Goal: Task Accomplishment & Management: Manage account settings

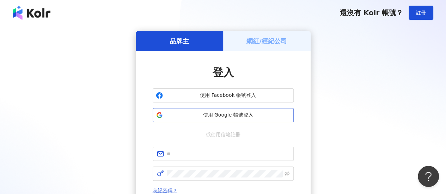
click at [200, 119] on button "使用 Google 帳號登入" at bounding box center [223, 115] width 141 height 14
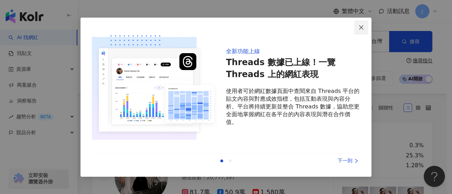
click at [361, 27] on icon "close" at bounding box center [361, 27] width 4 height 4
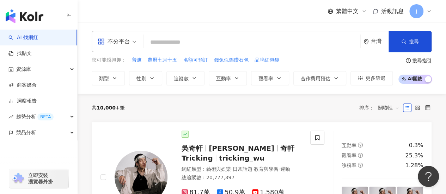
click at [25, 17] on img "button" at bounding box center [25, 16] width 38 height 14
click at [429, 11] on icon at bounding box center [430, 11] width 6 height 6
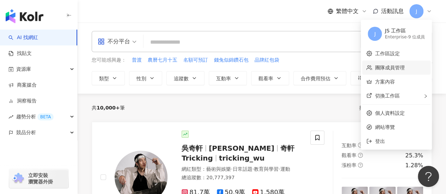
click at [398, 70] on link "團隊成員管理" at bounding box center [390, 68] width 30 height 6
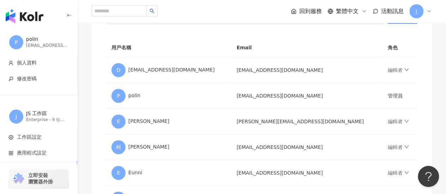
scroll to position [106, 0]
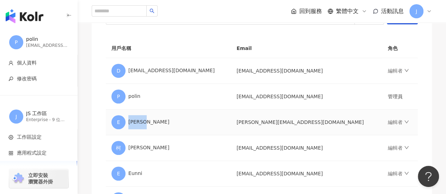
drag, startPoint x: 129, startPoint y: 121, endPoint x: 150, endPoint y: 126, distance: 21.0
click at [150, 126] on div "E [PERSON_NAME]" at bounding box center [168, 122] width 114 height 14
copy div "[PERSON_NAME]"
click at [101, 101] on div "邀請團隊成員加入 團隊成員人數上限：10 ｜ 剩餘額度：1 想獲得更多額度？聯絡我們 請輸入一個或多個電子郵件 管理員 傳送邀請 用戶名稱 Email 角色 …" at bounding box center [262, 132] width 340 height 344
drag, startPoint x: 225, startPoint y: 72, endPoint x: 127, endPoint y: 76, distance: 97.8
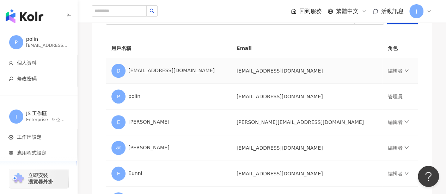
click at [127, 76] on div "D [EMAIL_ADDRESS][DOMAIN_NAME]" at bounding box center [168, 71] width 114 height 14
copy div "[EMAIL_ADDRESS][DOMAIN_NAME]"
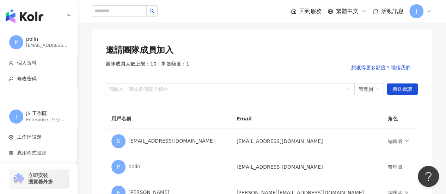
scroll to position [0, 0]
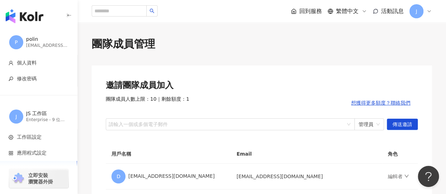
click at [232, 81] on div "邀請團隊成員加入" at bounding box center [262, 86] width 312 height 12
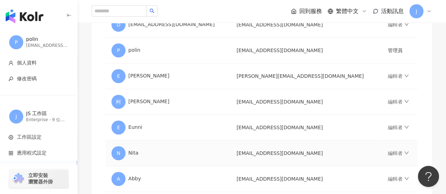
scroll to position [141, 0]
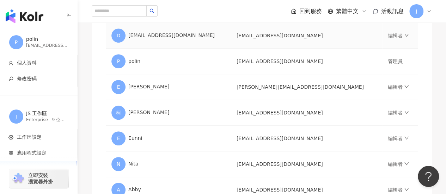
drag, startPoint x: 219, startPoint y: 33, endPoint x: 125, endPoint y: 44, distance: 94.2
click at [125, 44] on td "D [EMAIL_ADDRESS][DOMAIN_NAME]" at bounding box center [168, 36] width 125 height 26
copy div "[EMAIL_ADDRESS][DOMAIN_NAME]"
click at [234, 4] on div "回到服務 繁體中文 活動訊息 J" at bounding box center [262, 11] width 340 height 23
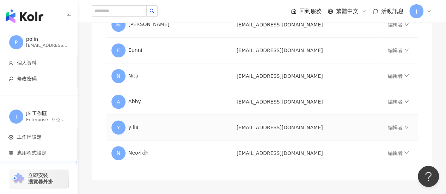
scroll to position [176, 0]
